Goal: Transaction & Acquisition: Purchase product/service

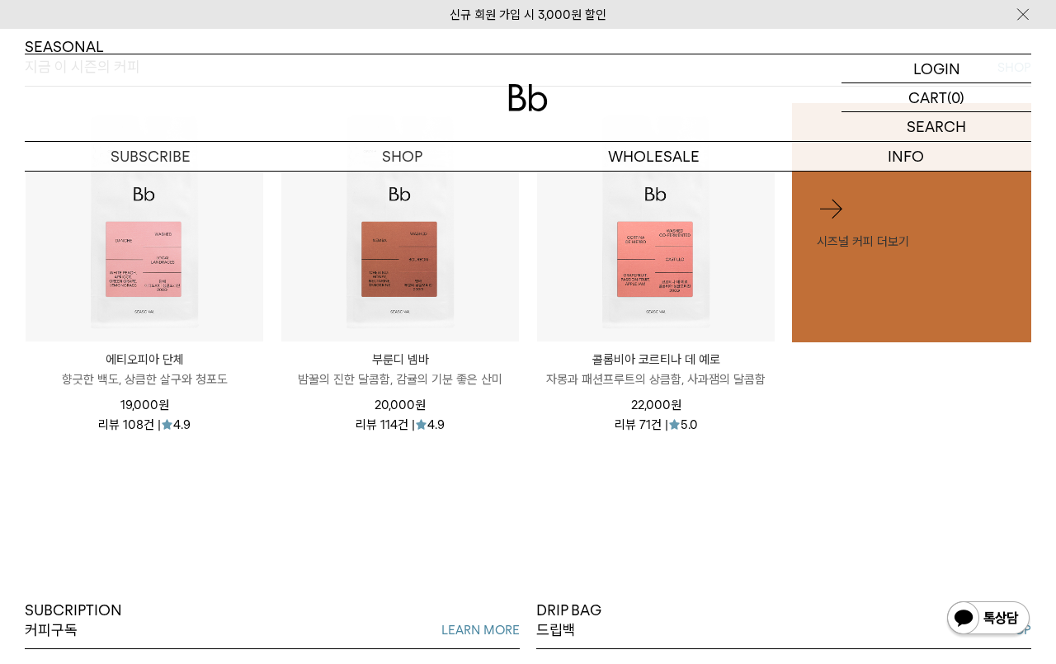
scroll to position [723, 0]
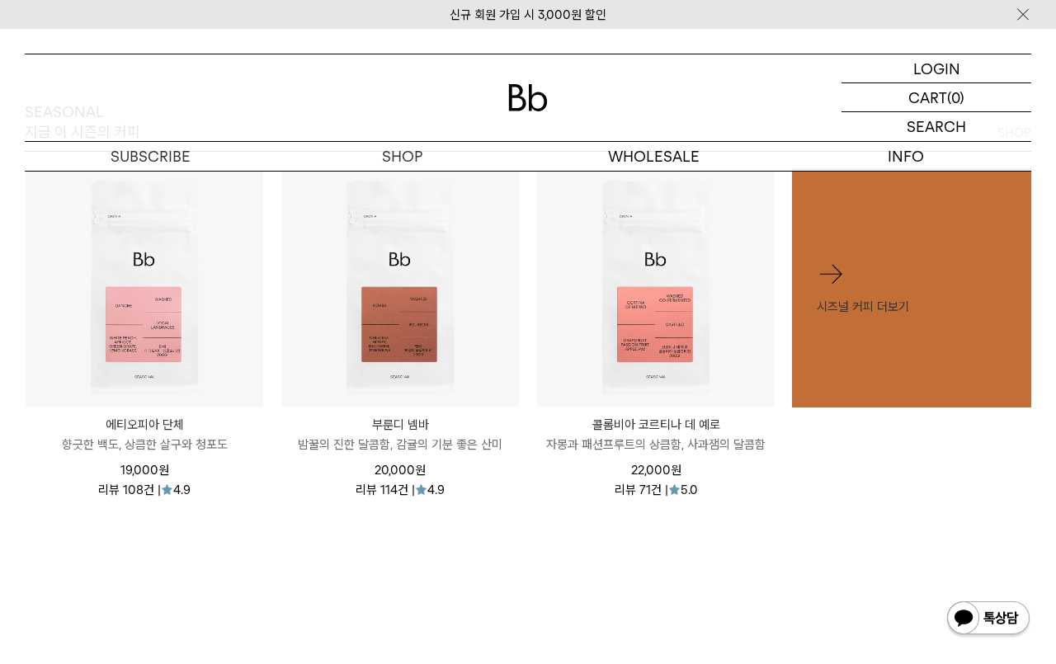
click at [170, 439] on p "향긋한 백도, 상큼한 살구와 청포도" at bounding box center [145, 445] width 238 height 20
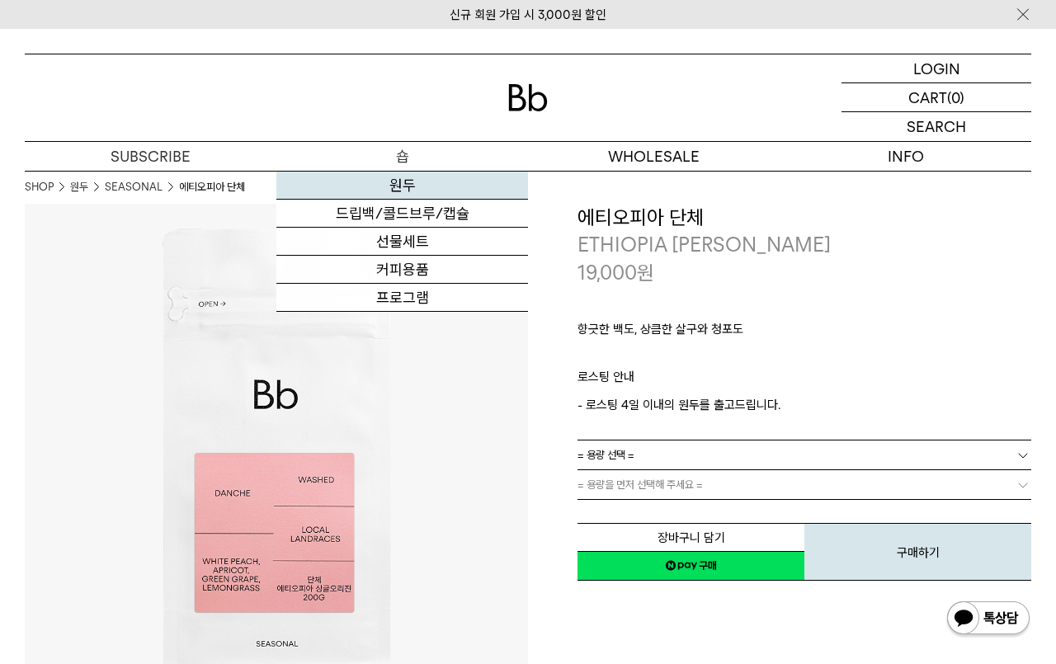
click at [404, 184] on link "원두" at bounding box center [402, 186] width 252 height 28
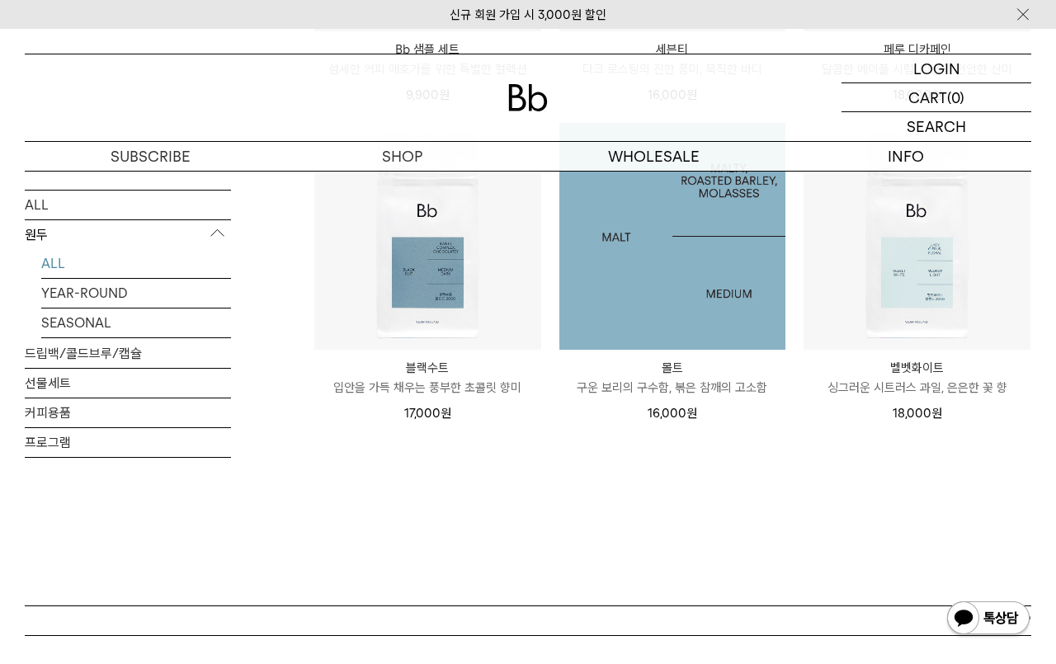
scroll to position [1216, 0]
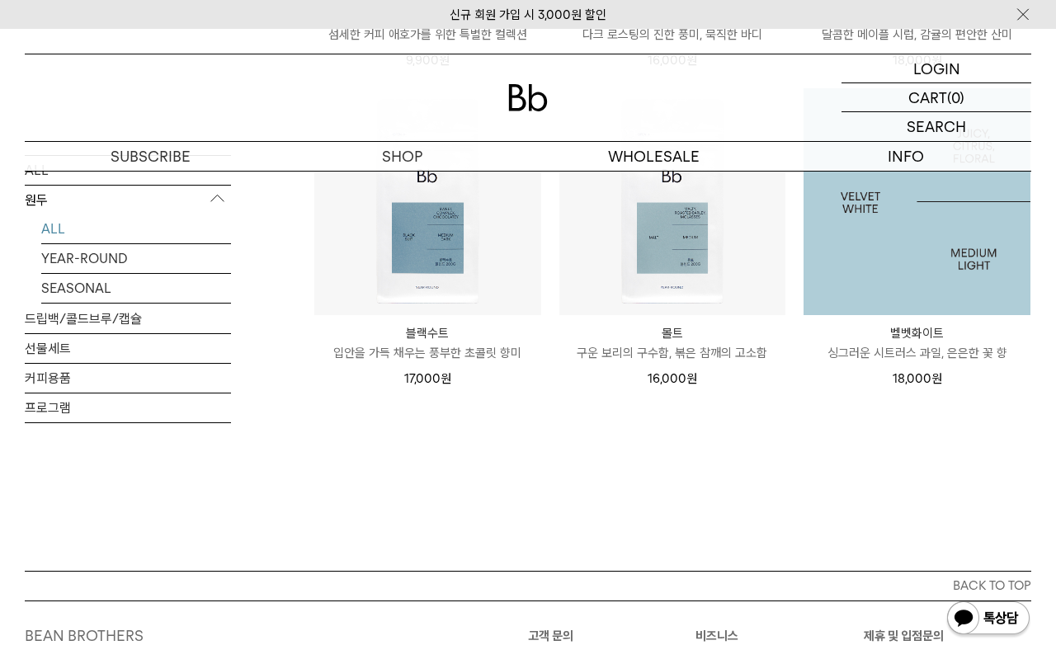
click at [961, 274] on img at bounding box center [917, 201] width 227 height 227
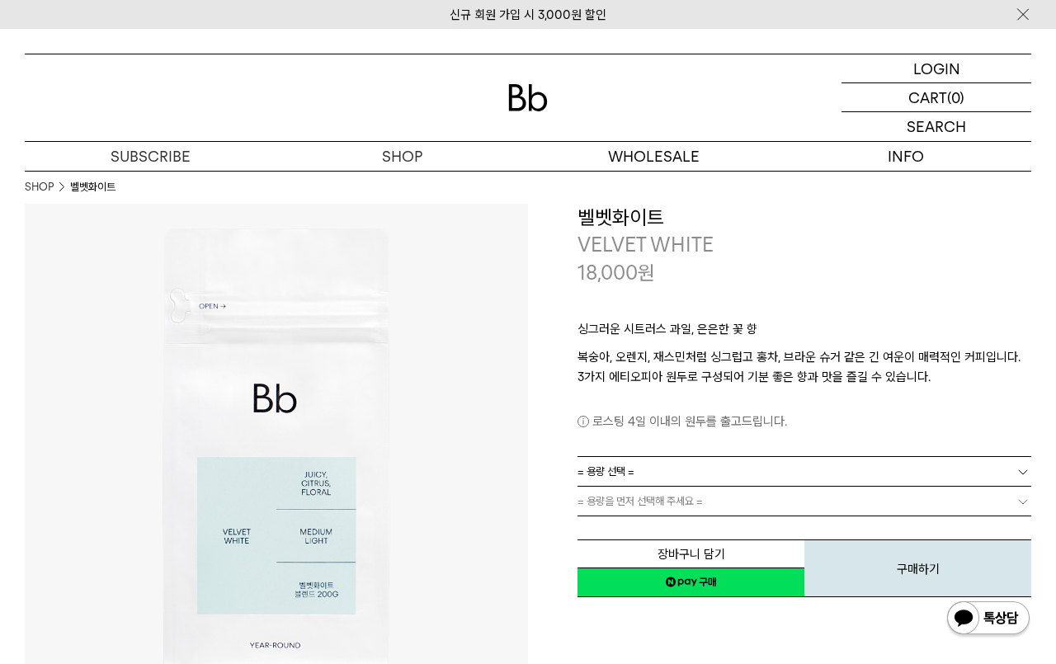
scroll to position [487, 0]
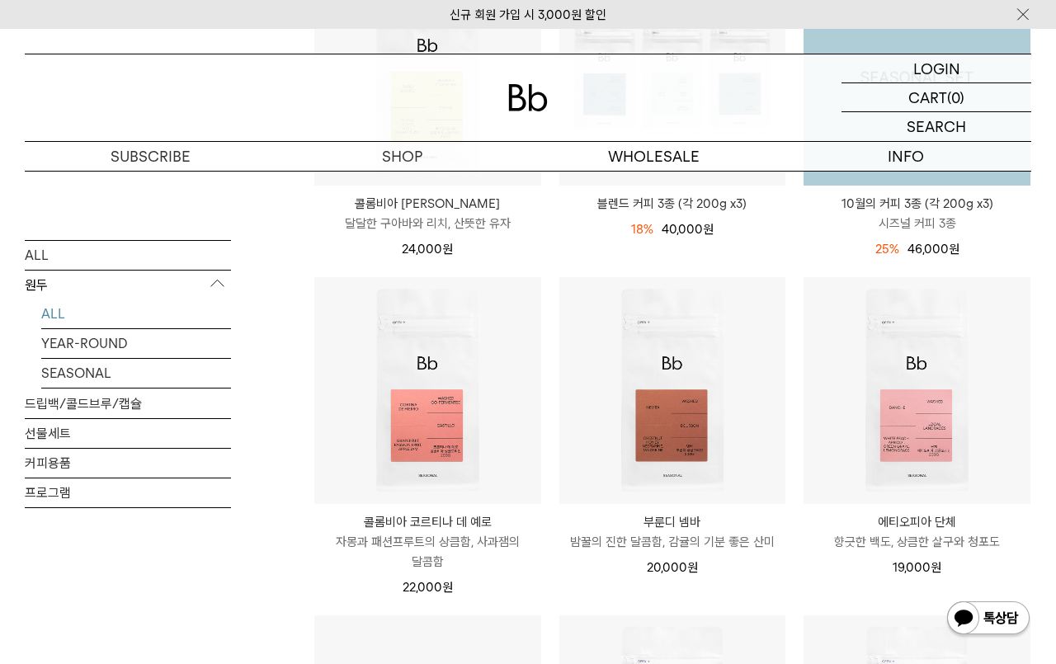
scroll to position [376, 0]
